Goal: Task Accomplishment & Management: Manage account settings

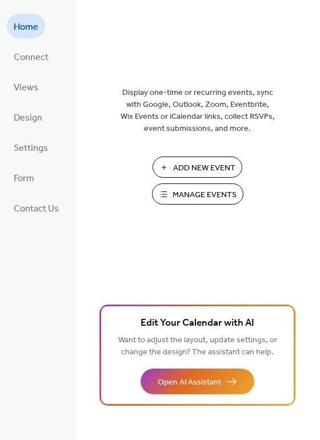
click at [210, 198] on span "Manage Events" at bounding box center [205, 195] width 64 height 12
click at [202, 192] on span "Manage Events" at bounding box center [205, 195] width 64 height 12
click at [210, 192] on span "Manage Events" at bounding box center [205, 195] width 64 height 12
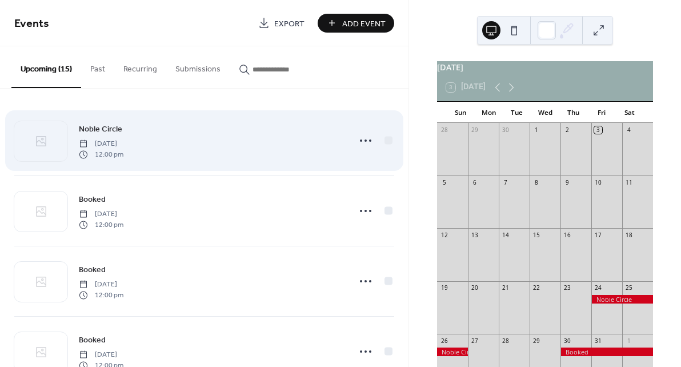
click at [239, 139] on div "Noble Circle Friday, October 24, 2025 12:00 pm" at bounding box center [211, 140] width 264 height 37
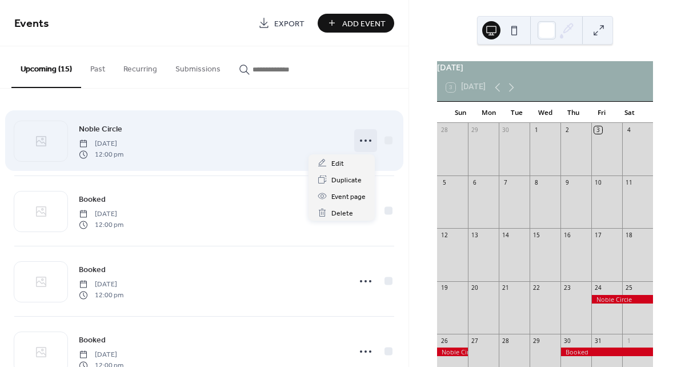
click at [360, 139] on icon at bounding box center [366, 140] width 18 height 18
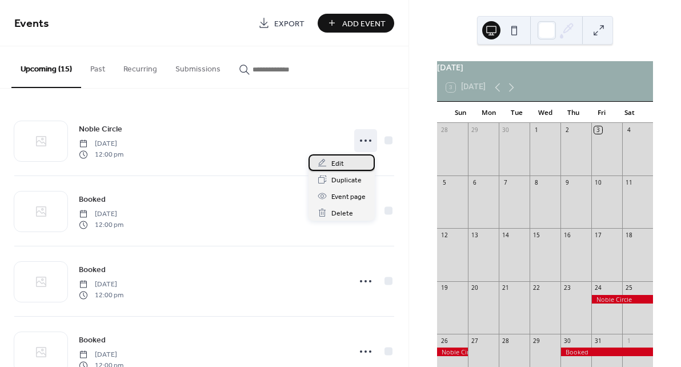
click at [347, 163] on div "Edit" at bounding box center [342, 162] width 66 height 17
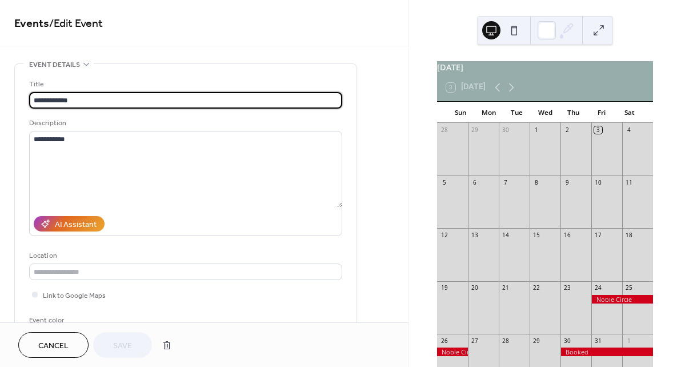
drag, startPoint x: 82, startPoint y: 101, endPoint x: 27, endPoint y: 101, distance: 54.3
click at [27, 101] on div "**********" at bounding box center [186, 208] width 342 height 289
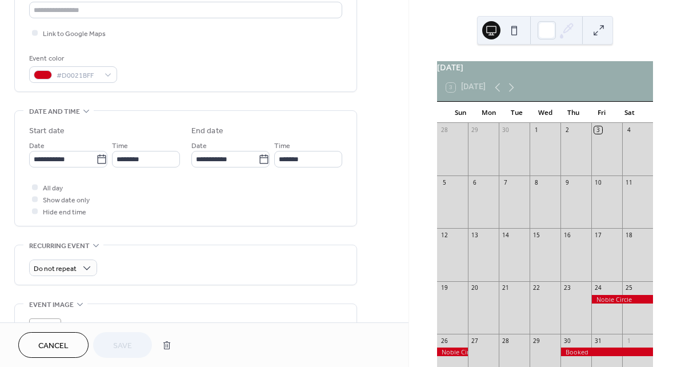
scroll to position [444, 0]
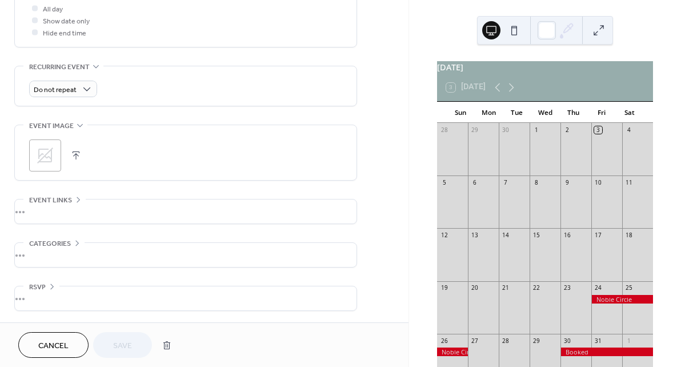
click at [581, 356] on div at bounding box center [607, 351] width 93 height 9
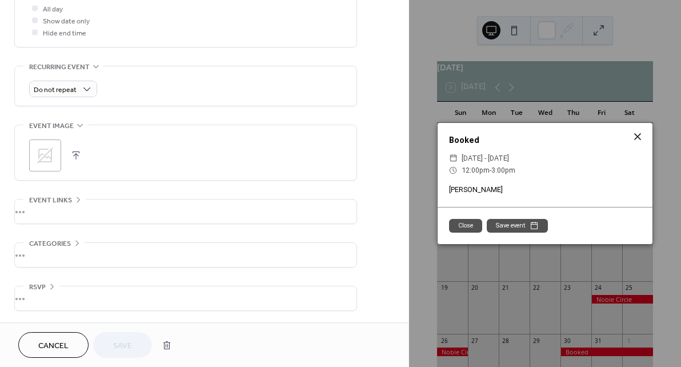
click at [637, 138] on icon at bounding box center [637, 136] width 7 height 7
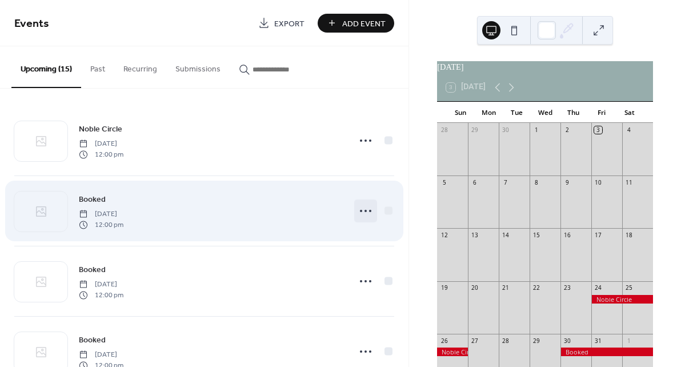
click at [365, 212] on icon at bounding box center [366, 211] width 18 height 18
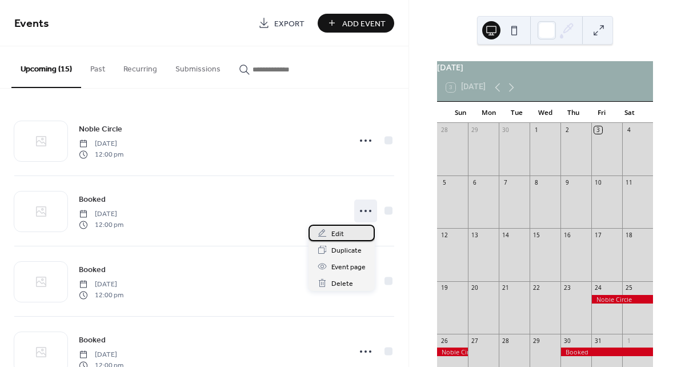
click at [338, 231] on span "Edit" at bounding box center [337, 234] width 13 height 12
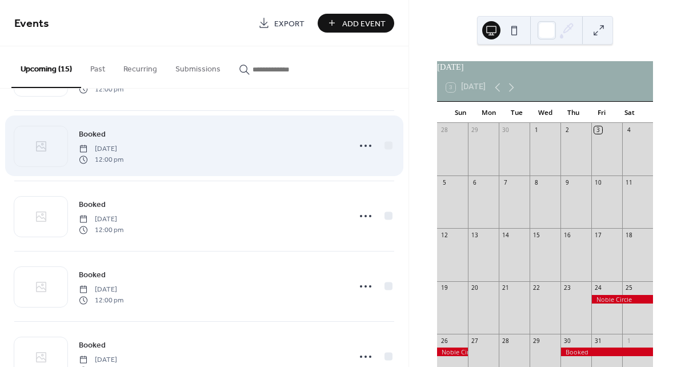
scroll to position [73, 0]
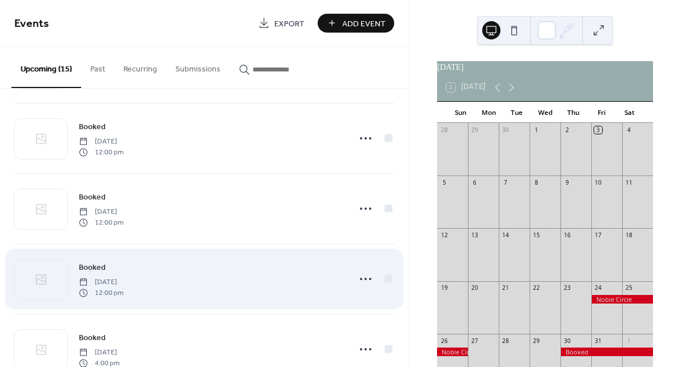
click at [163, 268] on div "Booked Wednesday, November 26, 2025 12:00 pm" at bounding box center [211, 279] width 264 height 37
click at [123, 289] on span "12:00 pm" at bounding box center [101, 292] width 45 height 10
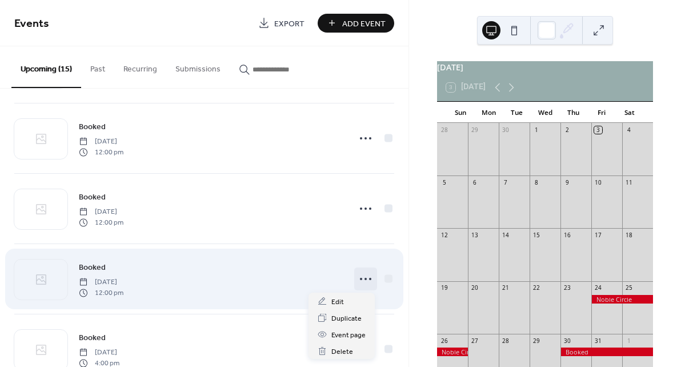
click at [358, 281] on icon at bounding box center [366, 279] width 18 height 18
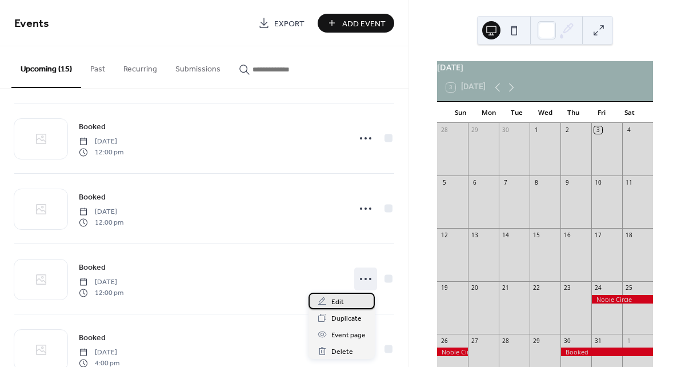
click at [342, 298] on span "Edit" at bounding box center [337, 302] width 13 height 12
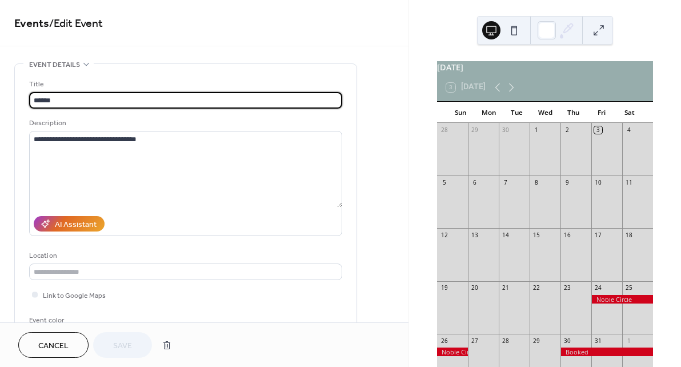
drag, startPoint x: 71, startPoint y: 103, endPoint x: 10, endPoint y: 98, distance: 60.8
type input "**********"
click at [127, 345] on span "Save" at bounding box center [122, 346] width 19 height 12
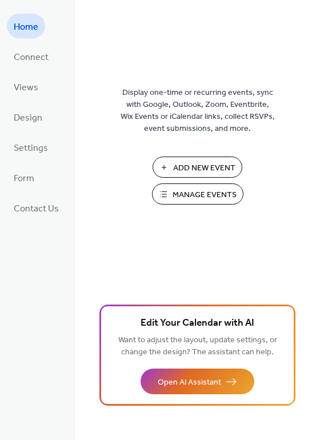
click at [193, 198] on span "Manage Events" at bounding box center [205, 195] width 64 height 12
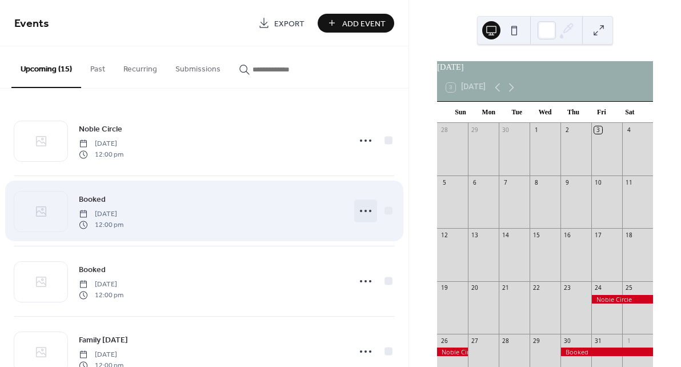
click at [365, 211] on icon at bounding box center [366, 211] width 18 height 18
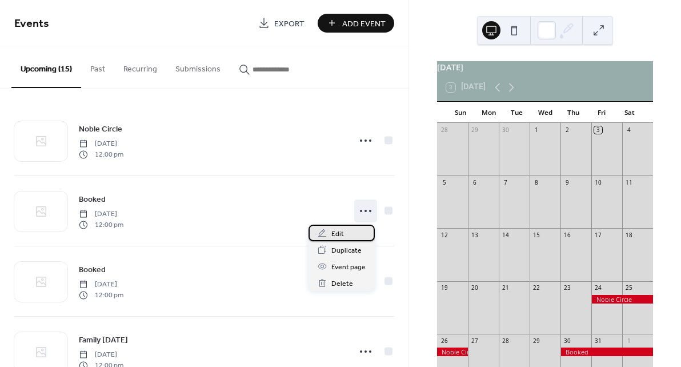
click at [331, 235] on div "Edit" at bounding box center [342, 233] width 66 height 17
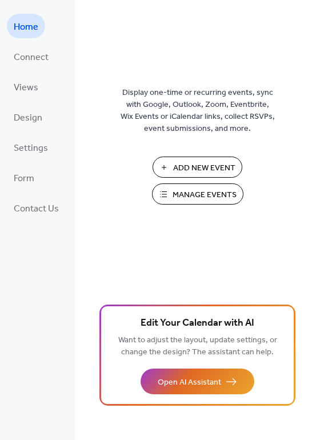
click at [203, 194] on span "Manage Events" at bounding box center [205, 195] width 64 height 12
click at [195, 196] on span "Manage Events" at bounding box center [205, 195] width 64 height 12
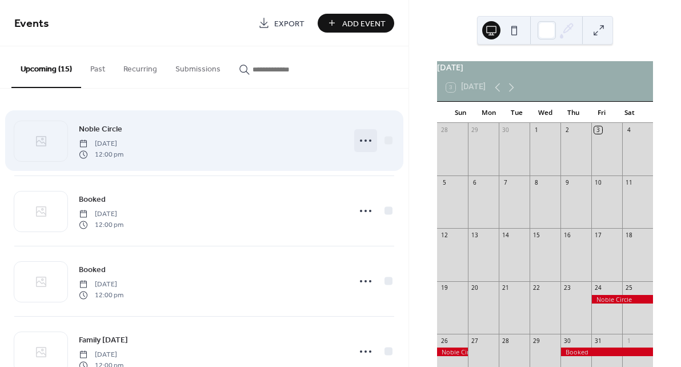
click at [364, 138] on icon at bounding box center [366, 140] width 18 height 18
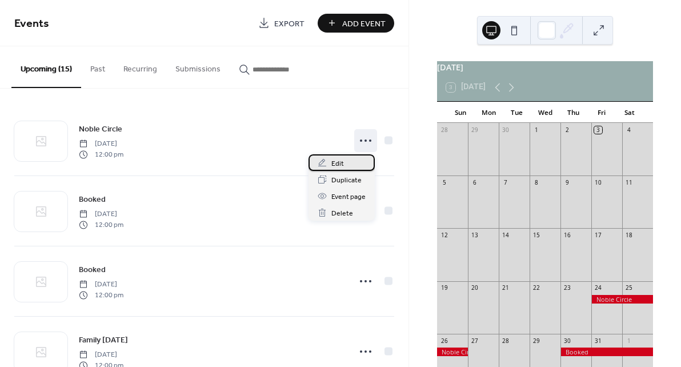
click at [345, 162] on div "Edit" at bounding box center [342, 162] width 66 height 17
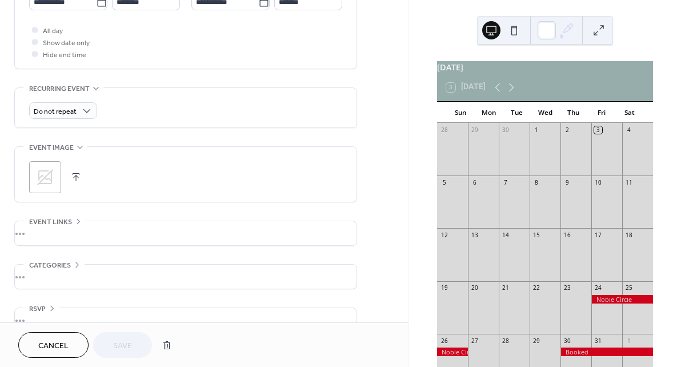
scroll to position [444, 0]
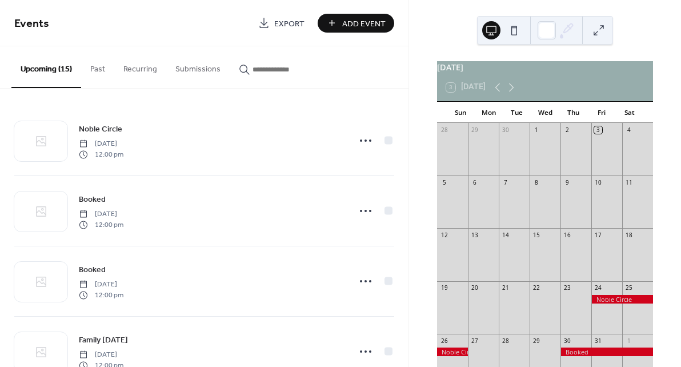
click at [56, 72] on button "Upcoming (15)" at bounding box center [46, 67] width 70 height 42
click at [521, 30] on button at bounding box center [514, 30] width 18 height 18
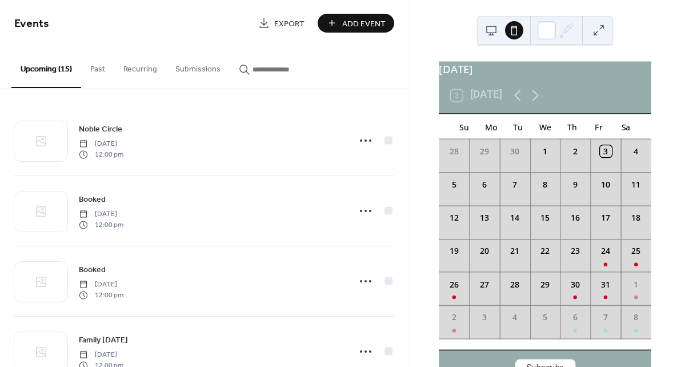
scroll to position [28, 0]
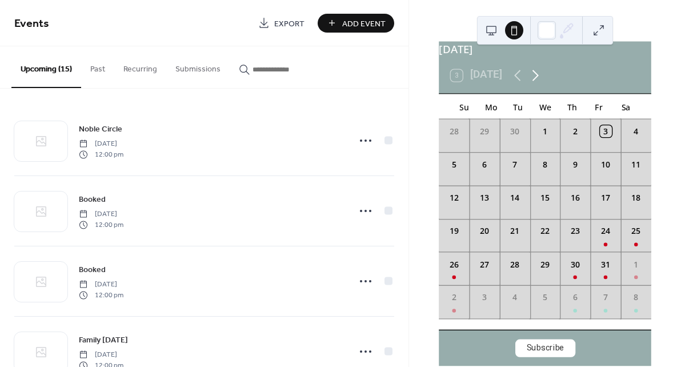
click at [537, 77] on icon at bounding box center [536, 75] width 6 height 11
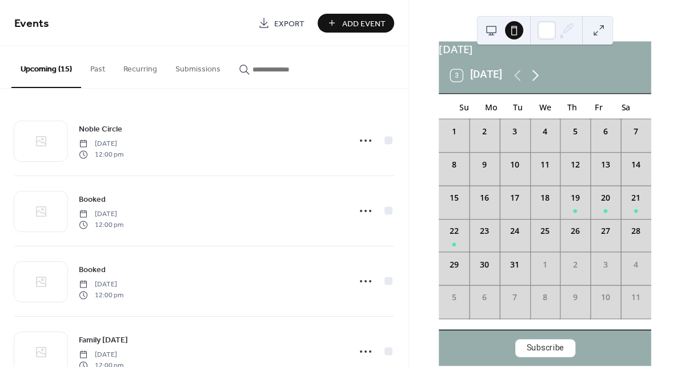
click at [537, 77] on icon at bounding box center [536, 75] width 6 height 11
click at [521, 75] on icon at bounding box center [518, 75] width 18 height 18
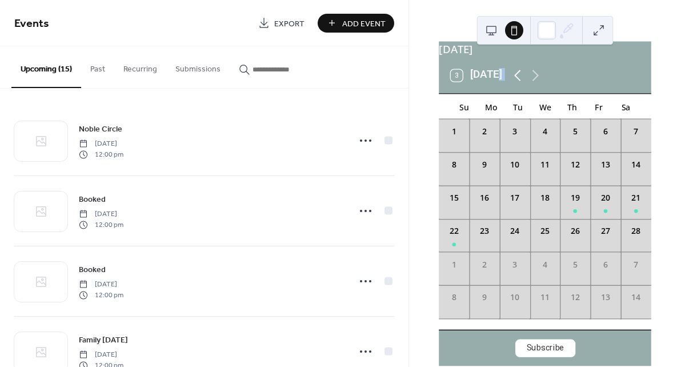
click at [521, 75] on icon at bounding box center [518, 75] width 18 height 18
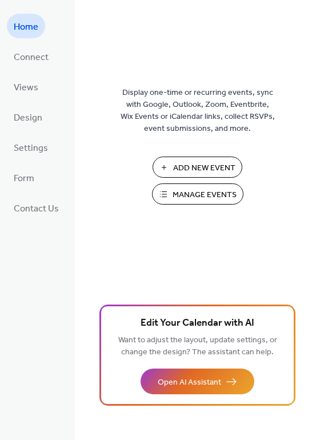
click at [192, 191] on span "Manage Events" at bounding box center [205, 195] width 64 height 12
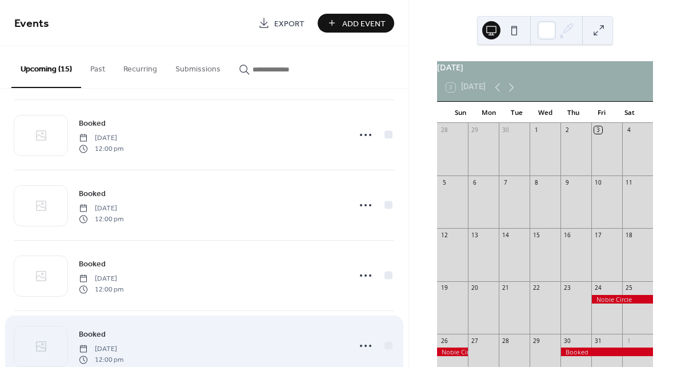
scroll to position [658, 0]
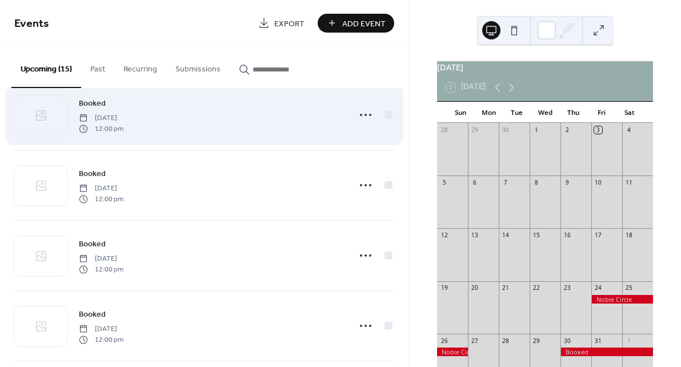
click at [123, 124] on span "12:00 pm" at bounding box center [101, 128] width 45 height 10
click at [123, 122] on span "[DATE]" at bounding box center [101, 118] width 45 height 10
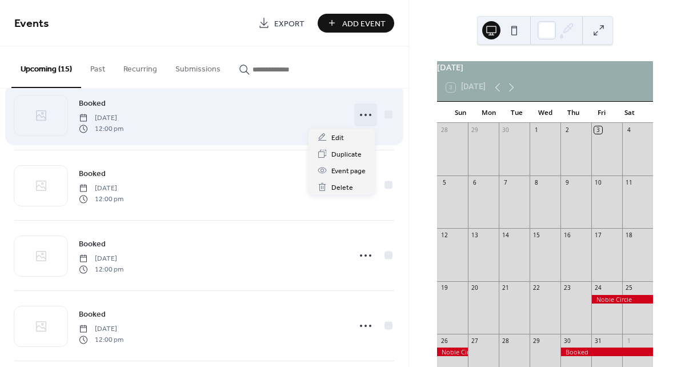
click at [358, 111] on icon at bounding box center [366, 115] width 18 height 18
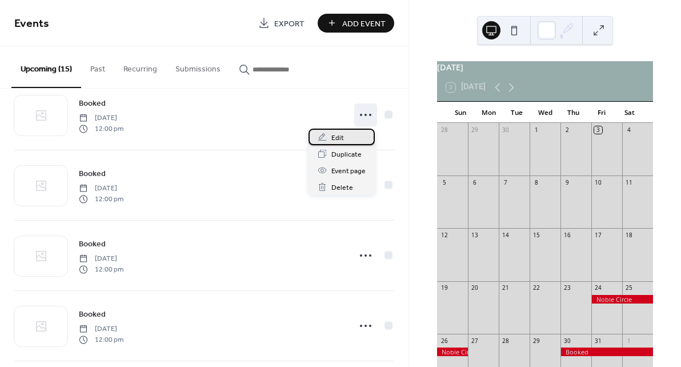
click at [339, 139] on span "Edit" at bounding box center [337, 138] width 13 height 12
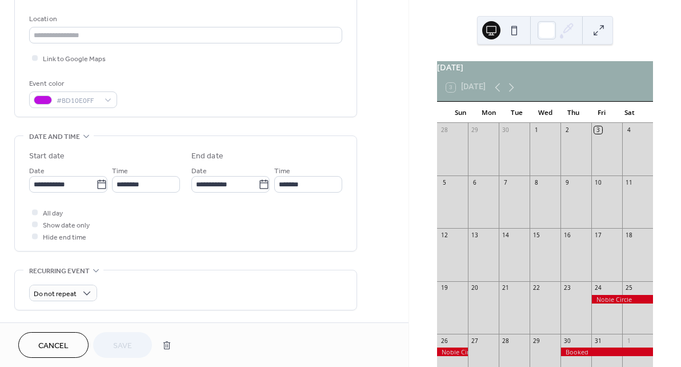
scroll to position [444, 0]
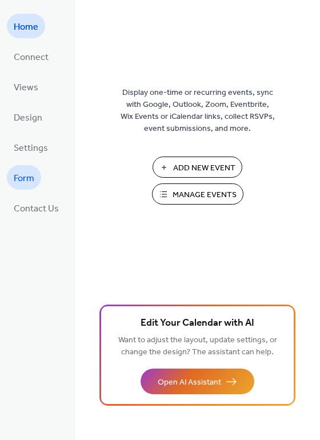
click at [23, 175] on span "Form" at bounding box center [24, 179] width 21 height 18
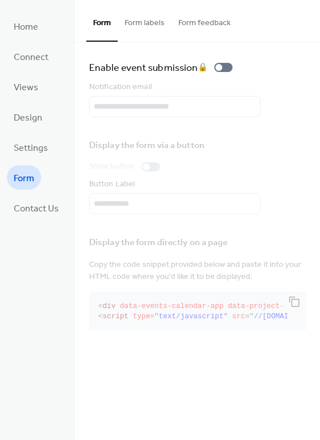
click at [143, 25] on button "Form labels" at bounding box center [145, 20] width 54 height 41
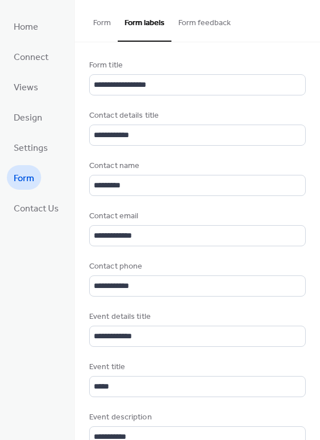
click at [203, 19] on button "Form feedback" at bounding box center [204, 20] width 66 height 41
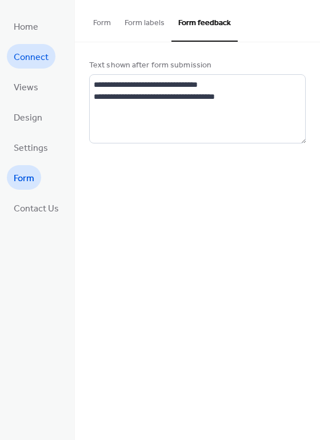
click at [24, 53] on span "Connect" at bounding box center [31, 58] width 35 height 18
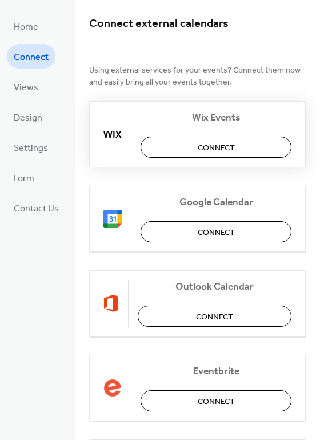
click at [213, 144] on span "Connect" at bounding box center [216, 148] width 37 height 12
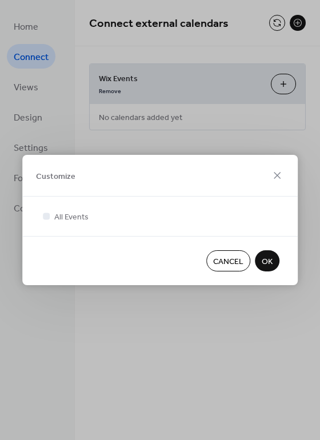
click at [269, 261] on span "OK" at bounding box center [267, 262] width 11 height 12
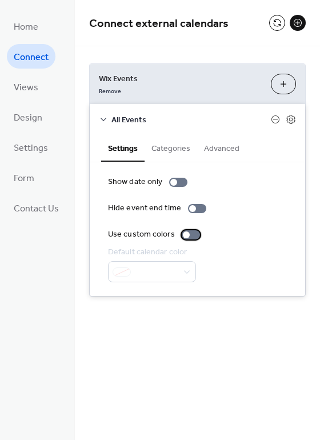
click at [183, 236] on div at bounding box center [186, 234] width 7 height 7
click at [174, 183] on div at bounding box center [173, 182] width 7 height 7
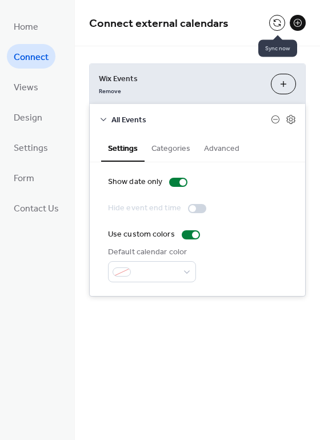
click at [274, 24] on button at bounding box center [277, 23] width 16 height 16
click at [34, 31] on span "Home" at bounding box center [26, 27] width 25 height 18
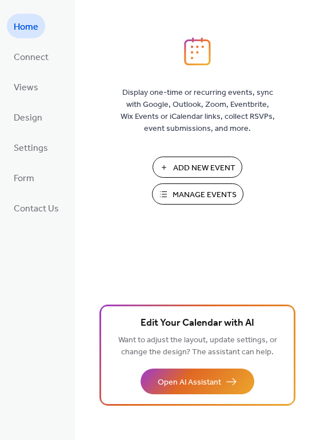
click at [191, 194] on span "Manage Events" at bounding box center [205, 195] width 64 height 12
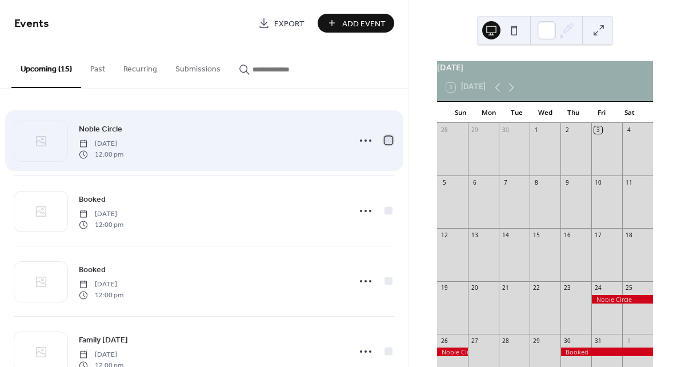
click at [386, 139] on div at bounding box center [389, 140] width 8 height 8
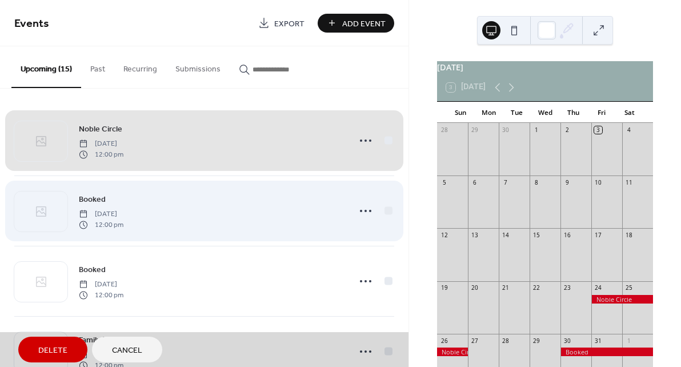
click at [385, 213] on span "Booked Thursday, October 30, 2025 12:00 pm" at bounding box center [204, 211] width 380 height 70
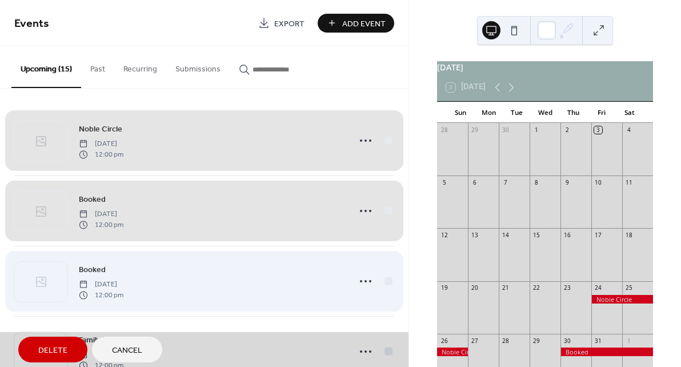
click at [386, 279] on span "Booked Thursday, November 6, 2025 12:00 pm" at bounding box center [204, 281] width 380 height 70
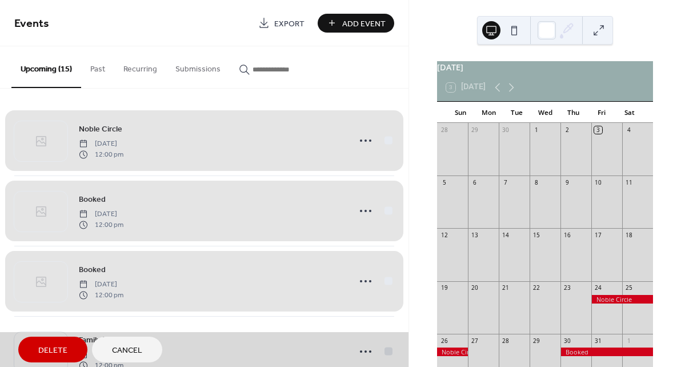
click at [131, 354] on span "Cancel" at bounding box center [127, 351] width 30 height 12
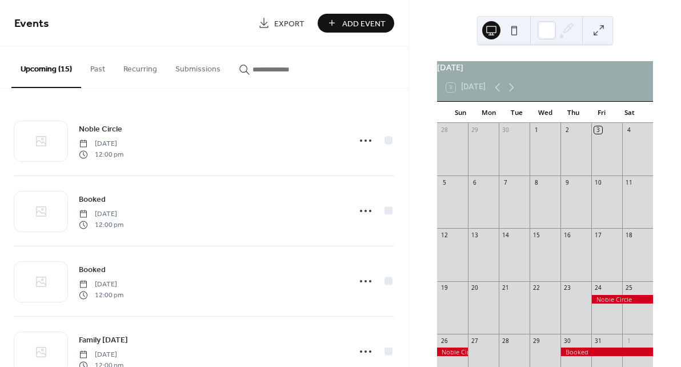
click at [201, 70] on button "Submissions" at bounding box center [197, 66] width 63 height 41
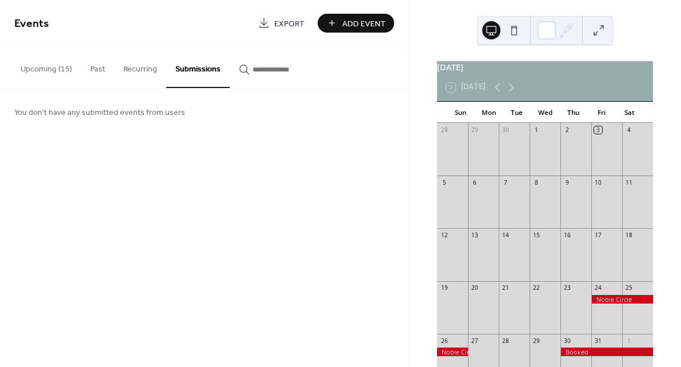
click at [53, 68] on button "Upcoming (15)" at bounding box center [46, 66] width 70 height 41
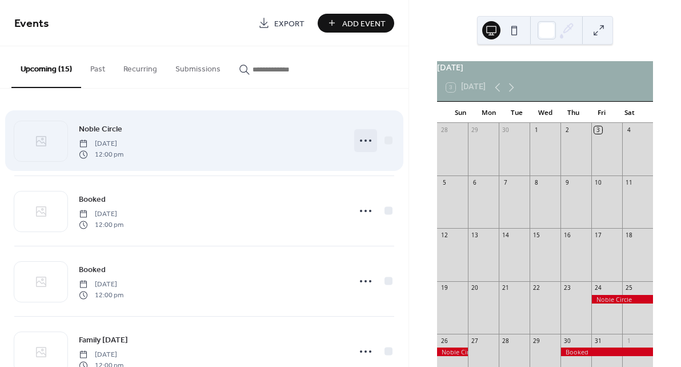
click at [360, 140] on circle at bounding box center [361, 140] width 2 height 2
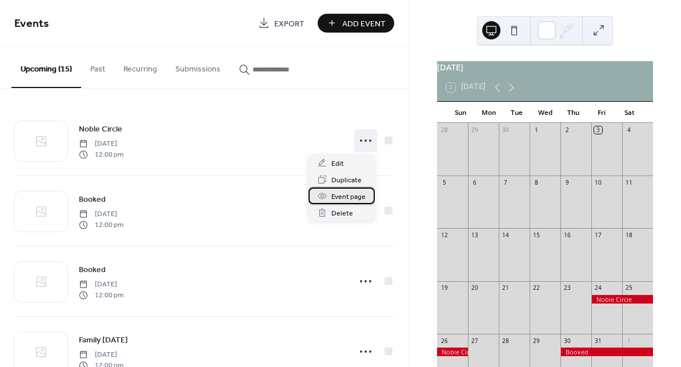
click at [347, 194] on span "Event page" at bounding box center [348, 197] width 34 height 12
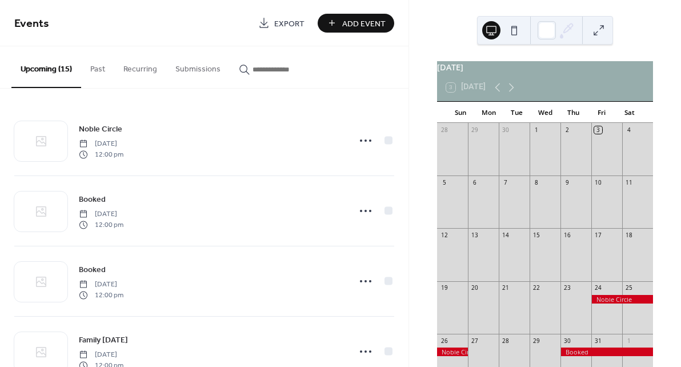
click at [597, 38] on button at bounding box center [599, 30] width 18 height 18
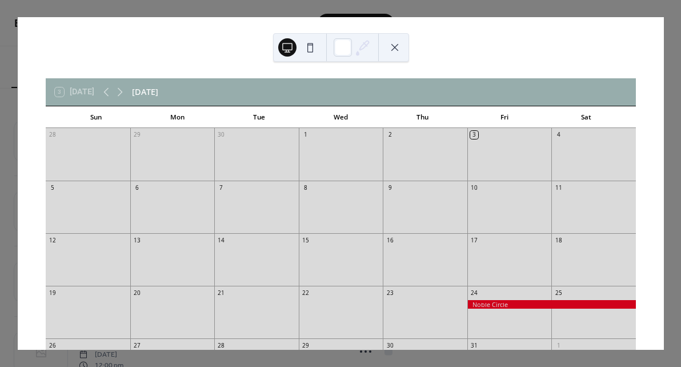
click at [393, 47] on button at bounding box center [395, 47] width 18 height 18
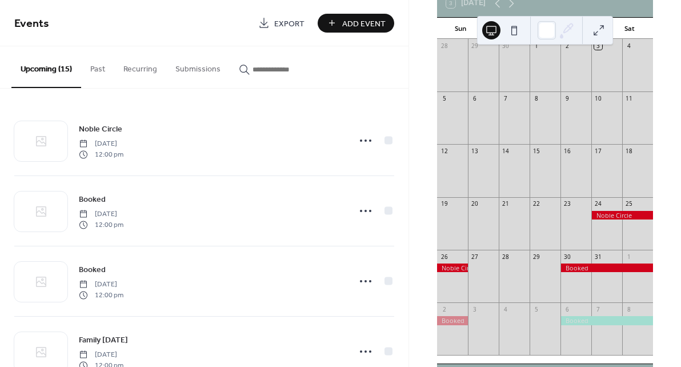
scroll to position [134, 0]
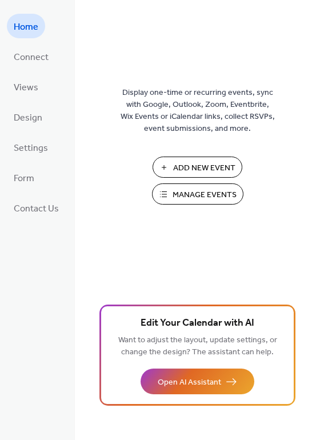
click at [188, 191] on span "Manage Events" at bounding box center [205, 195] width 64 height 12
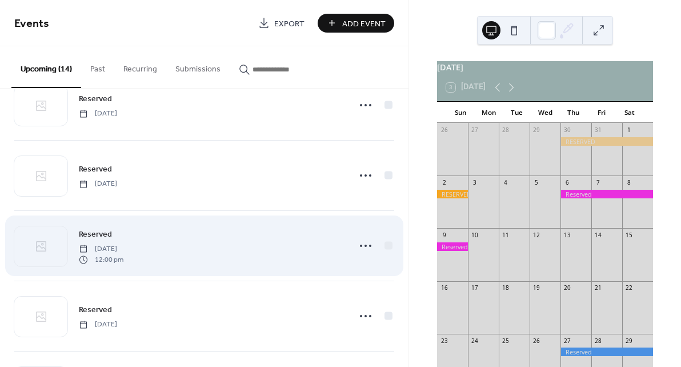
scroll to position [449, 0]
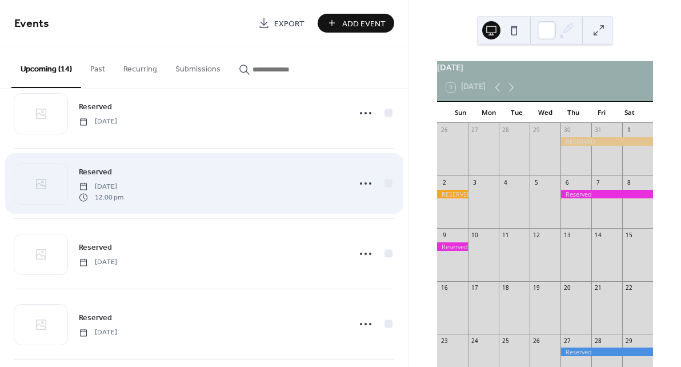
click at [171, 189] on div "Reserved [DATE] 12:00 pm" at bounding box center [211, 183] width 264 height 37
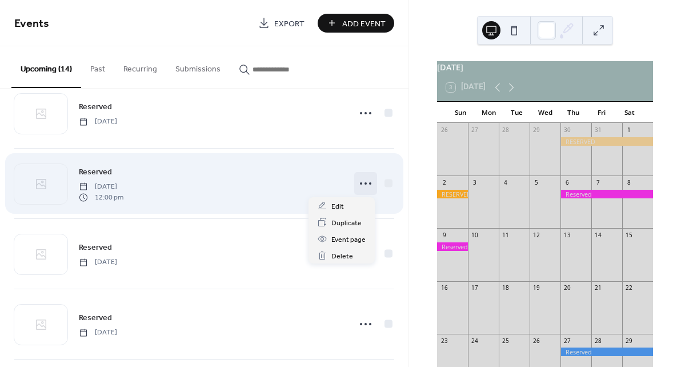
click at [359, 182] on icon at bounding box center [366, 183] width 18 height 18
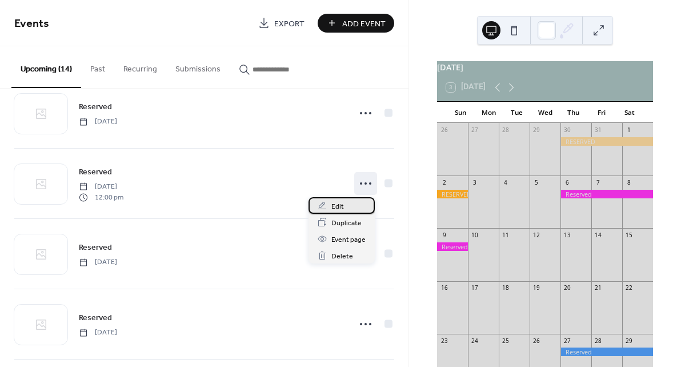
click at [342, 209] on span "Edit" at bounding box center [337, 207] width 13 height 12
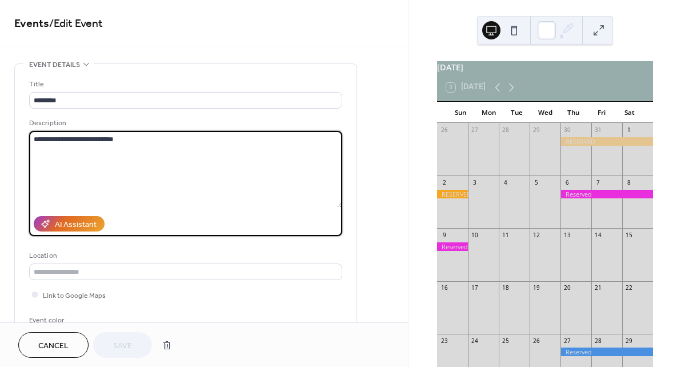
click at [83, 139] on textarea "**********" at bounding box center [185, 169] width 313 height 77
type textarea "**********"
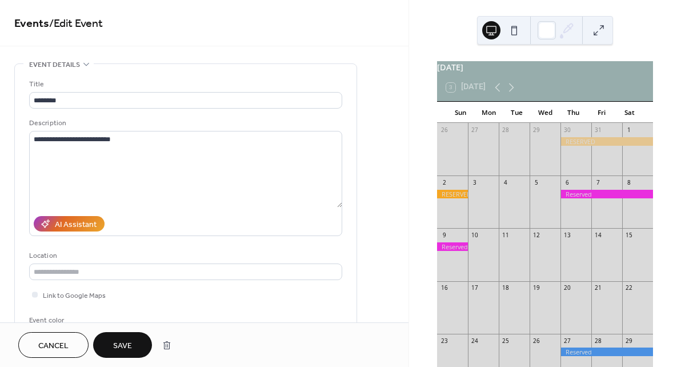
click at [142, 346] on button "Save" at bounding box center [122, 345] width 59 height 26
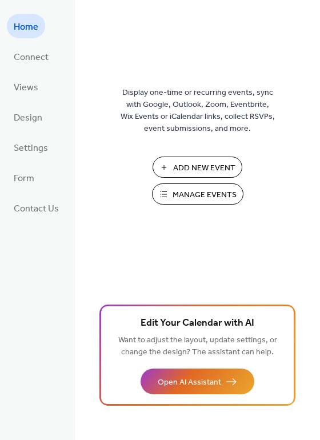
click at [197, 197] on span "Manage Events" at bounding box center [205, 195] width 64 height 12
click at [299, 149] on div "Display one-time or recurring events, sync with Google, Outlook, Zoom, Eventbri…" at bounding box center [197, 238] width 245 height 403
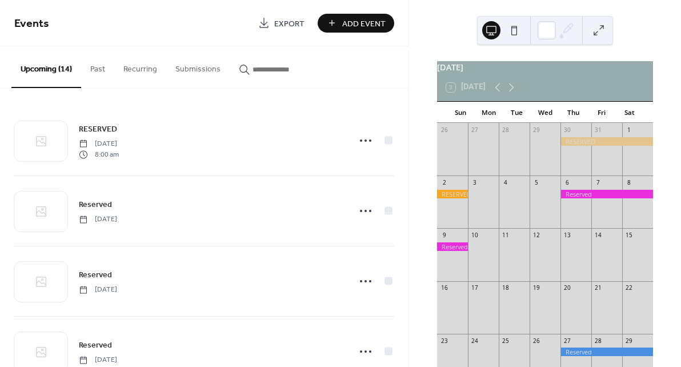
click at [199, 71] on button "Submissions" at bounding box center [197, 66] width 63 height 41
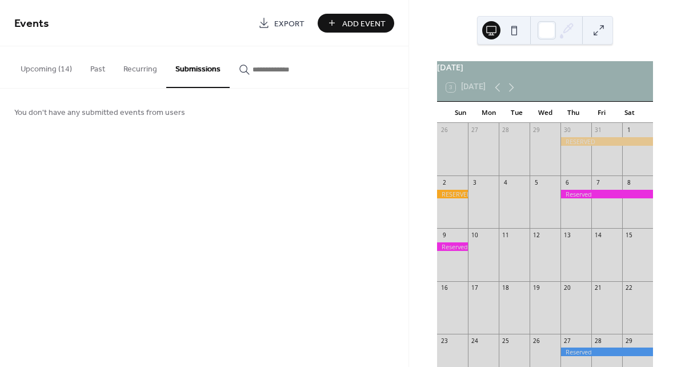
click at [44, 70] on button "Upcoming (14)" at bounding box center [46, 66] width 70 height 41
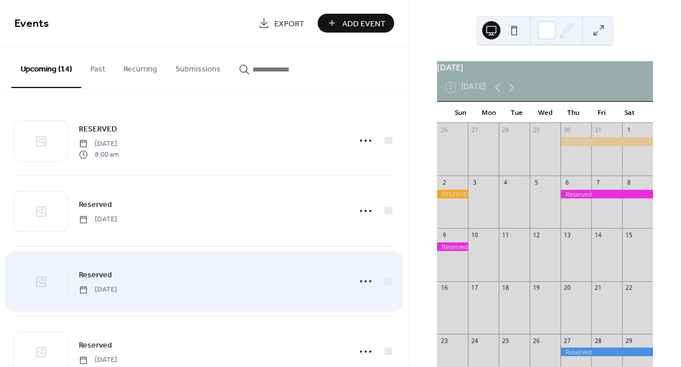
click at [117, 293] on span "Thursday, November 27, 2025" at bounding box center [98, 290] width 38 height 10
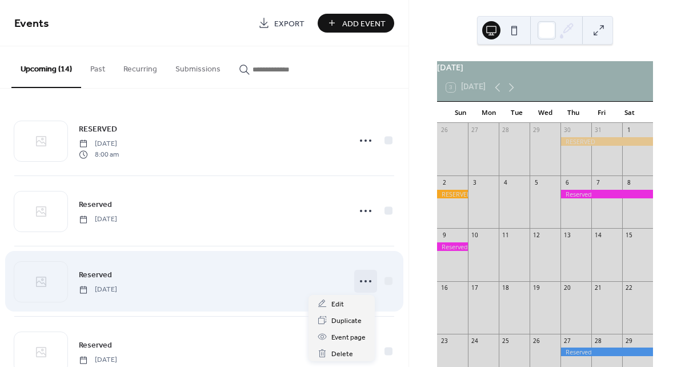
click at [357, 283] on icon at bounding box center [366, 281] width 18 height 18
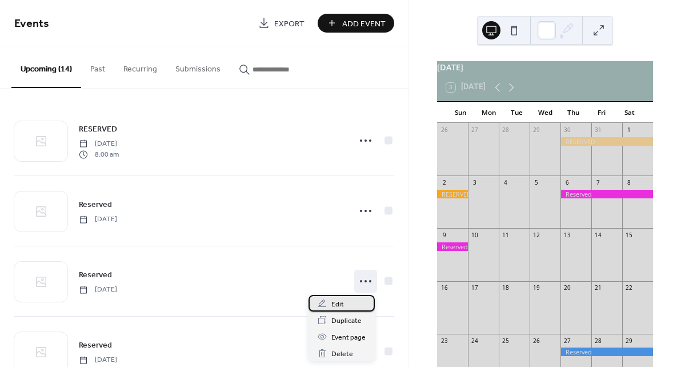
click at [335, 309] on span "Edit" at bounding box center [337, 304] width 13 height 12
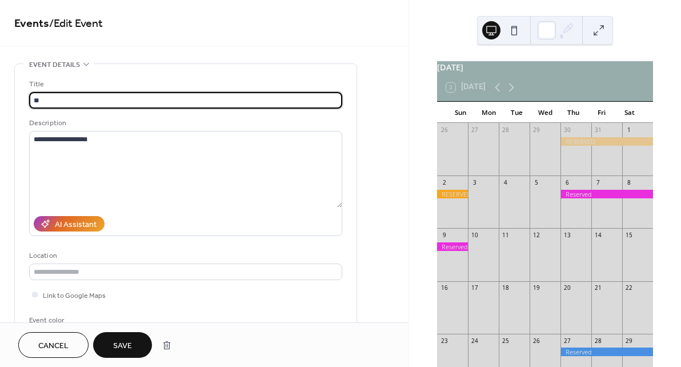
type input "*"
type input "**********"
click at [110, 349] on button "Save" at bounding box center [122, 345] width 59 height 26
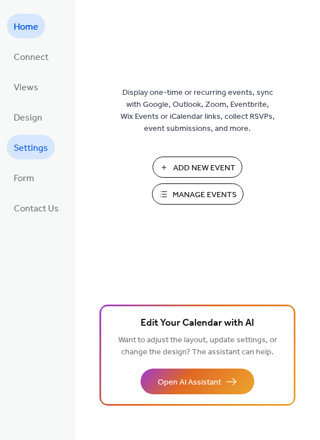
click at [37, 154] on span "Settings" at bounding box center [31, 148] width 34 height 18
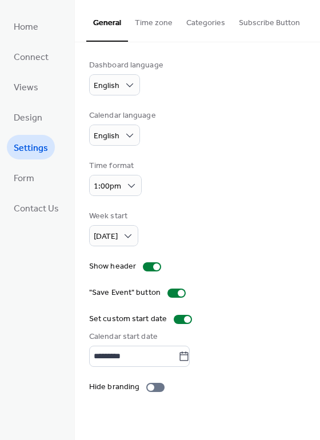
click at [204, 27] on button "Categories" at bounding box center [205, 20] width 53 height 41
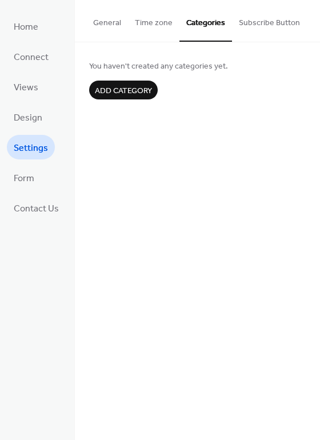
click at [142, 21] on button "Time zone" at bounding box center [153, 20] width 51 height 41
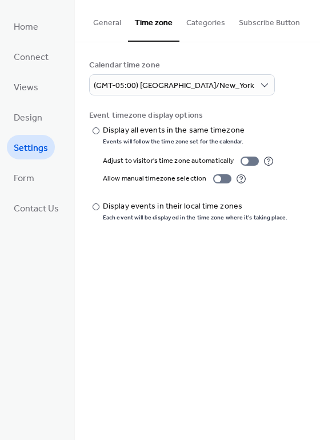
click at [107, 17] on button "General" at bounding box center [107, 20] width 42 height 41
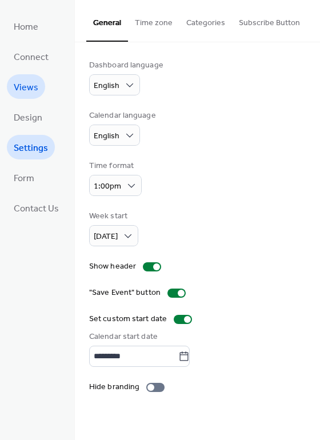
click at [35, 92] on span "Views" at bounding box center [26, 88] width 25 height 18
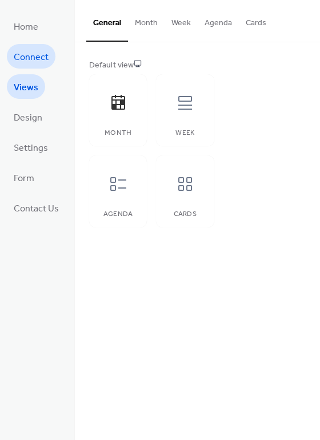
click at [39, 59] on span "Connect" at bounding box center [31, 58] width 35 height 18
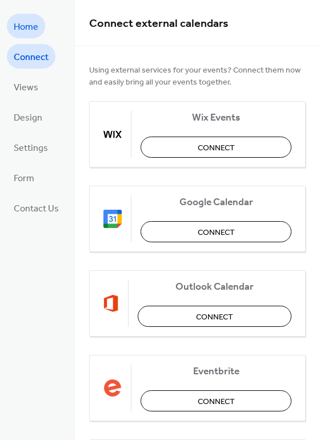
click at [34, 34] on span "Home" at bounding box center [26, 27] width 25 height 18
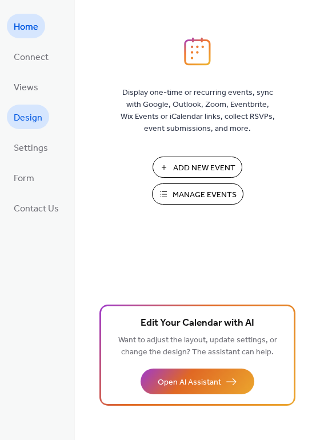
click at [38, 114] on span "Design" at bounding box center [28, 118] width 29 height 18
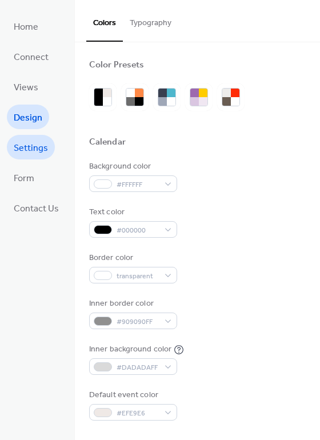
click at [42, 148] on span "Settings" at bounding box center [31, 148] width 34 height 18
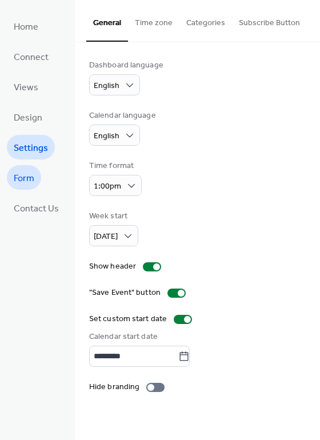
click at [41, 176] on link "Form" at bounding box center [24, 177] width 34 height 25
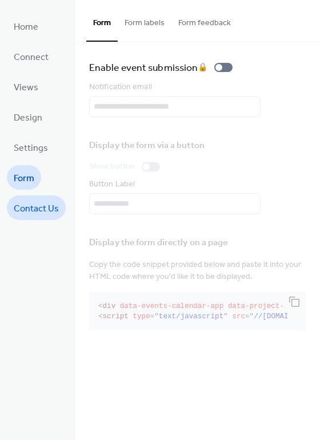
click at [44, 207] on span "Contact Us" at bounding box center [36, 209] width 45 height 18
